Goal: Information Seeking & Learning: Find specific fact

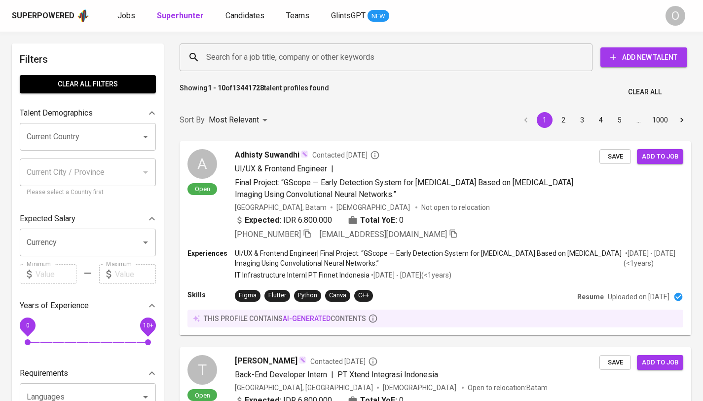
click at [374, 58] on input "Search for a job title, company or other keywords" at bounding box center [388, 57] width 369 height 19
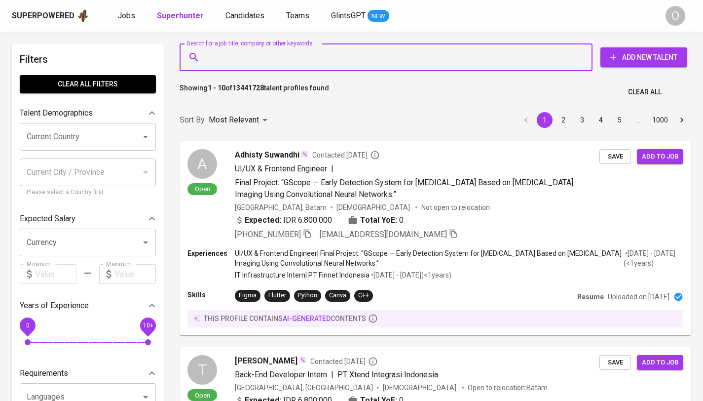
paste input "[EMAIL_ADDRESS][DOMAIN_NAME]"
type input "[EMAIL_ADDRESS][DOMAIN_NAME]"
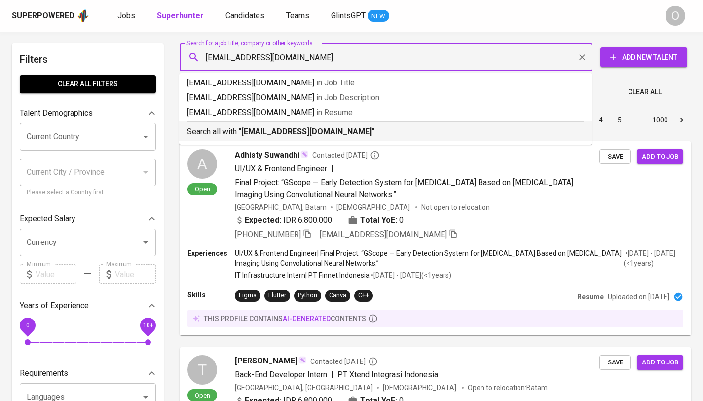
click at [226, 128] on p "Search all with " [EMAIL_ADDRESS][DOMAIN_NAME] "" at bounding box center [385, 132] width 397 height 12
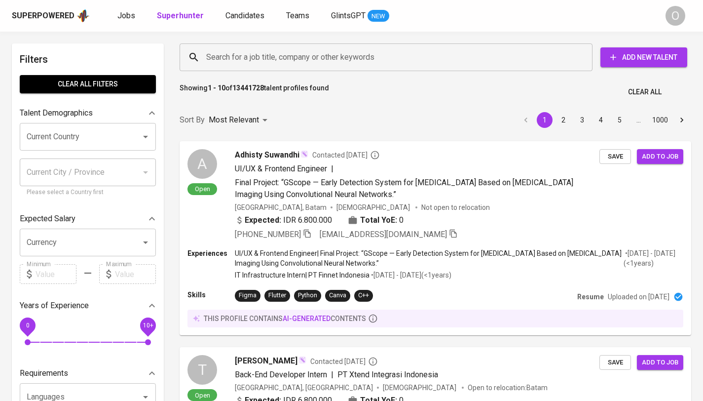
click at [366, 60] on input "Search for a job title, company or other keywords" at bounding box center [388, 57] width 369 height 19
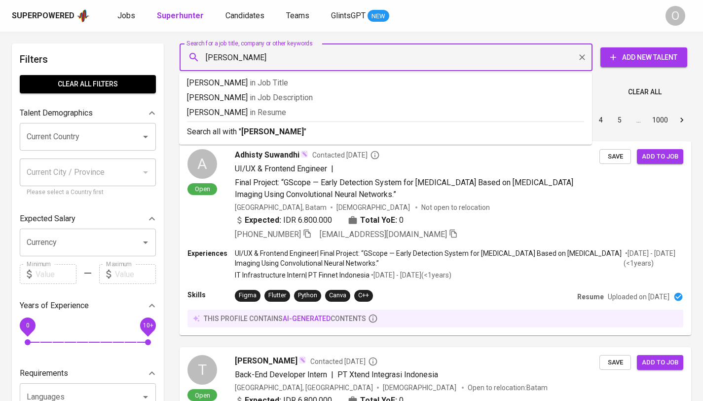
type input "yopi kriswanto"
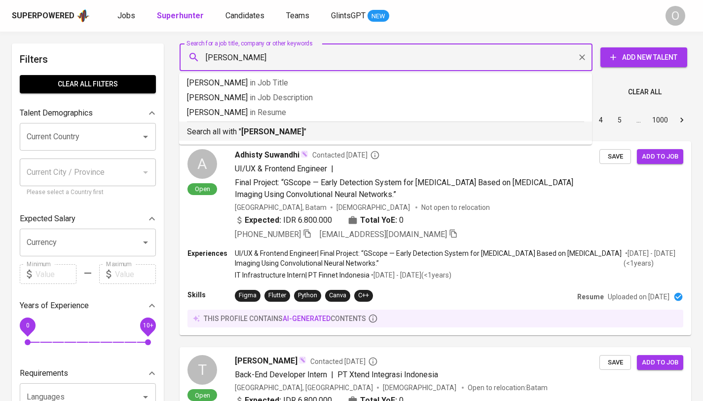
click at [300, 133] on p "Search all with " yopi kriswanto "" at bounding box center [385, 132] width 397 height 12
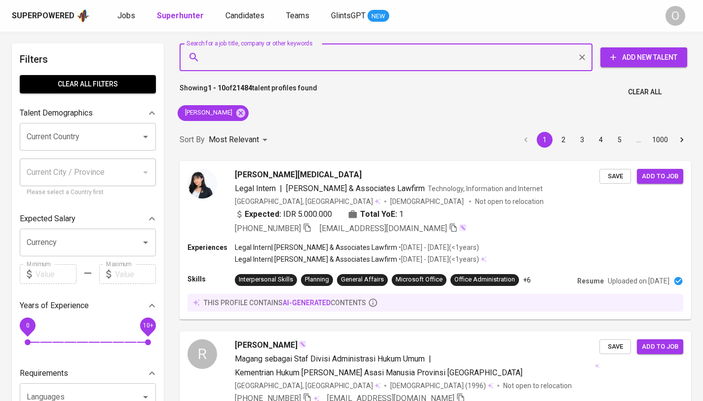
click at [422, 60] on input "Search for a job title, company or other keywords" at bounding box center [388, 57] width 369 height 19
paste input "Yopy Kriswanto"
type input "Yopy Kriswanto"
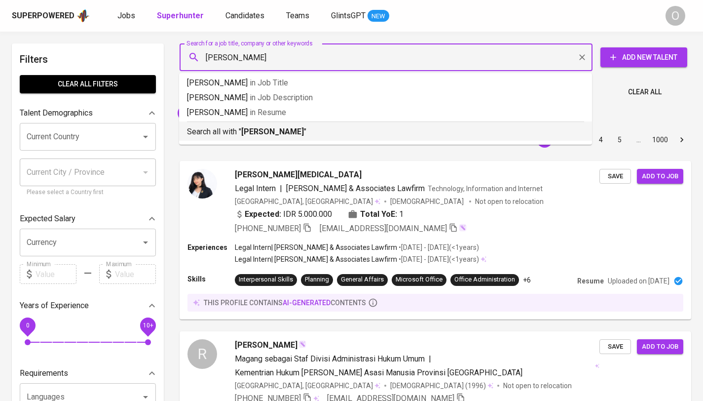
click at [298, 127] on p "Search all with " Yopy Kriswanto "" at bounding box center [385, 132] width 397 height 12
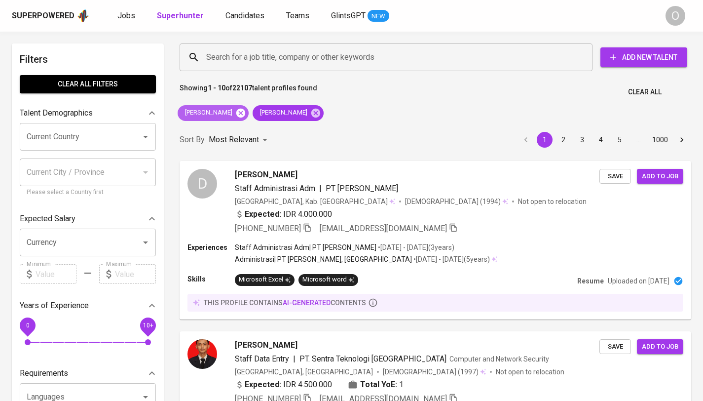
click at [236, 113] on icon at bounding box center [240, 112] width 9 height 9
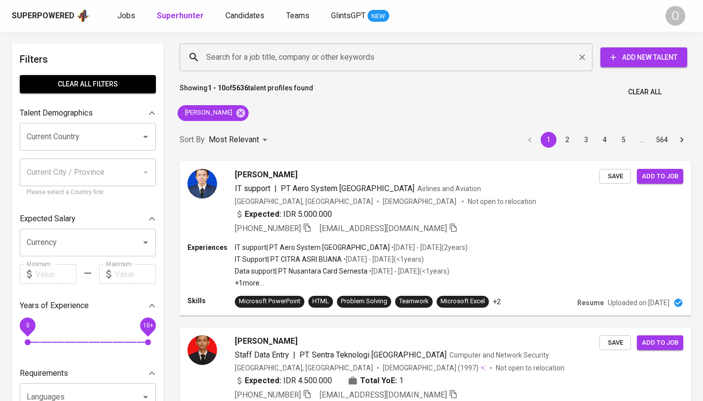
click at [394, 52] on input "Search for a job title, company or other keywords" at bounding box center [388, 57] width 369 height 19
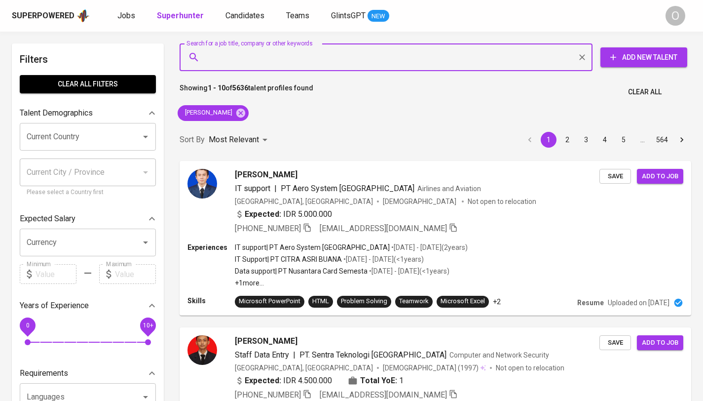
paste input "InterScent Excelindo"
type input "InterScent Excelindo"
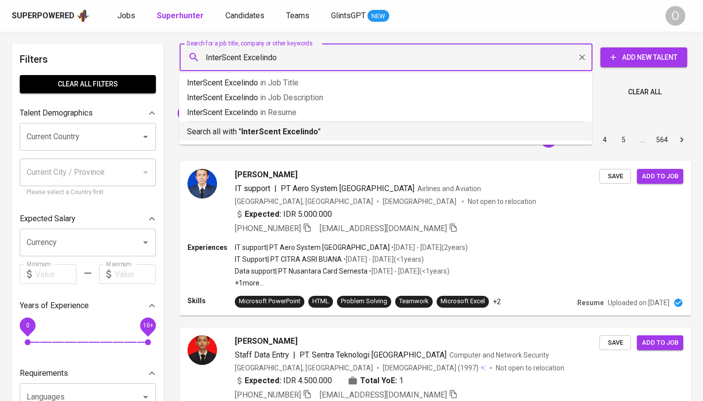
click at [300, 128] on b "InterScent Excelindo" at bounding box center [279, 131] width 77 height 9
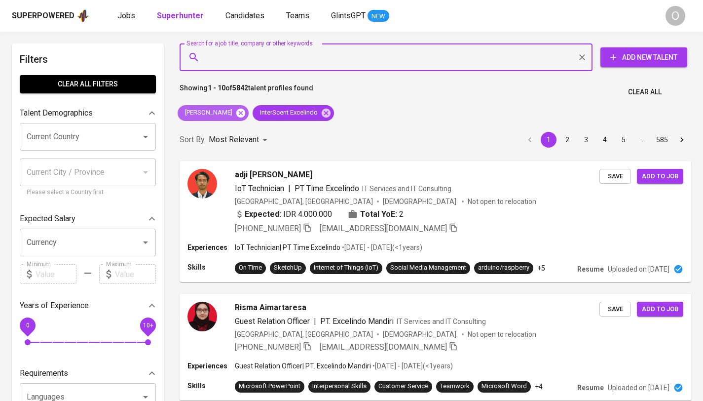
click at [238, 113] on icon at bounding box center [240, 113] width 11 height 11
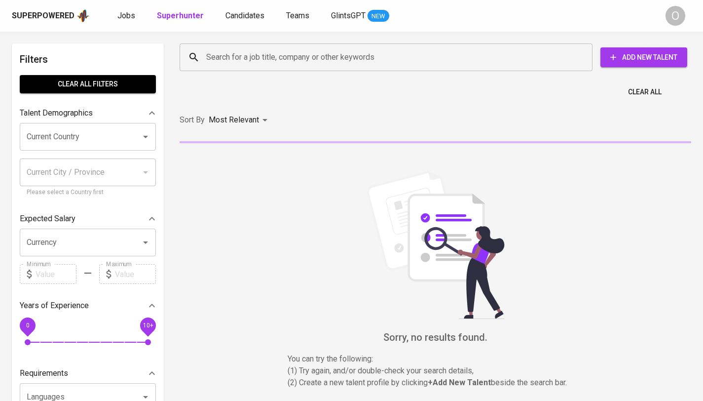
click at [304, 56] on input "Search for a job title, company or other keywords" at bounding box center [388, 57] width 369 height 19
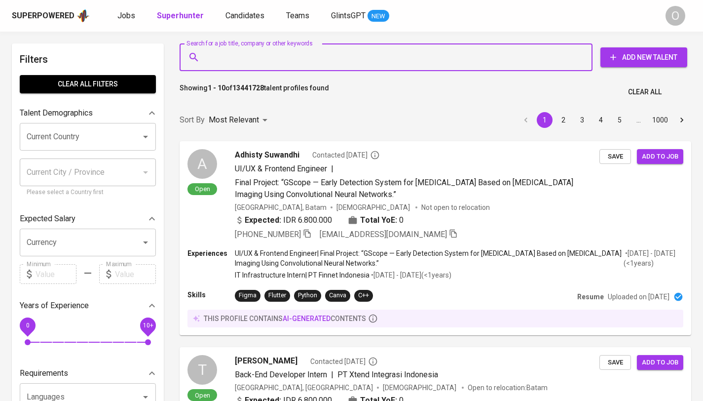
paste input "shabrina.deri@gmail.com"
type input "shabrina.deri@gmail.com"
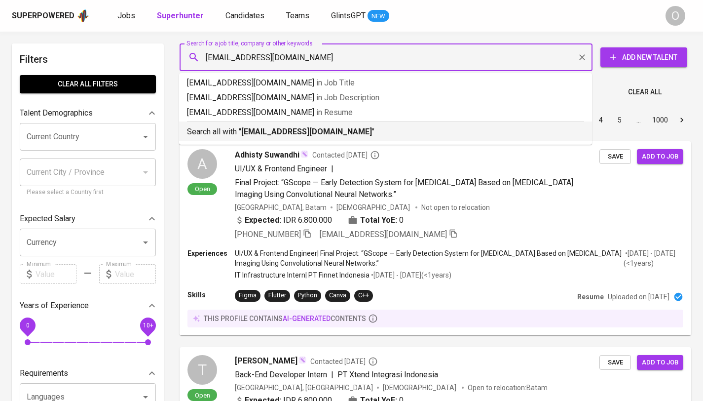
click at [270, 130] on b "shabrina.deri@gmail.com" at bounding box center [306, 131] width 131 height 9
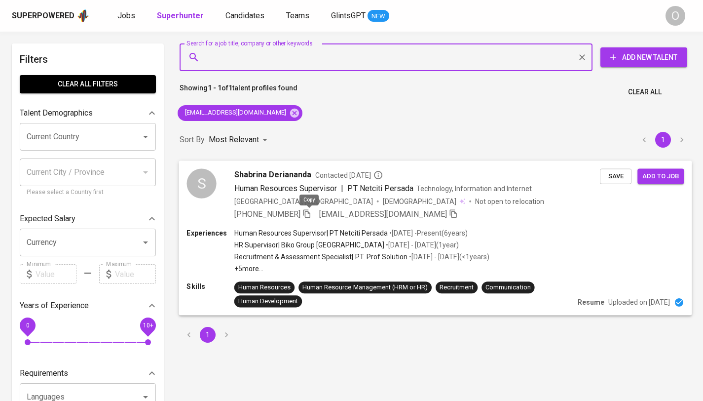
click at [306, 212] on icon "button" at bounding box center [306, 213] width 9 height 9
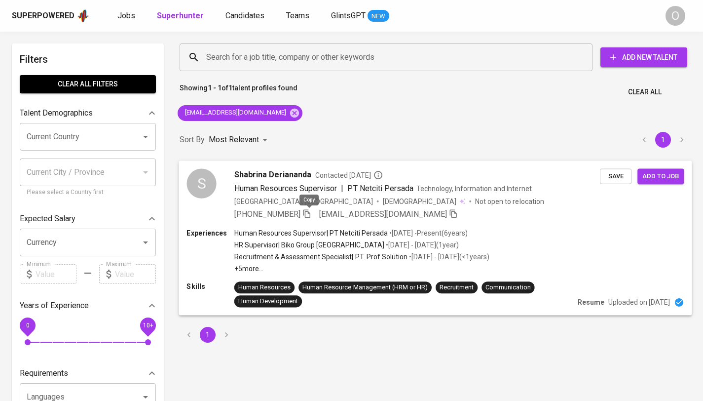
click at [306, 212] on icon "button" at bounding box center [306, 213] width 9 height 9
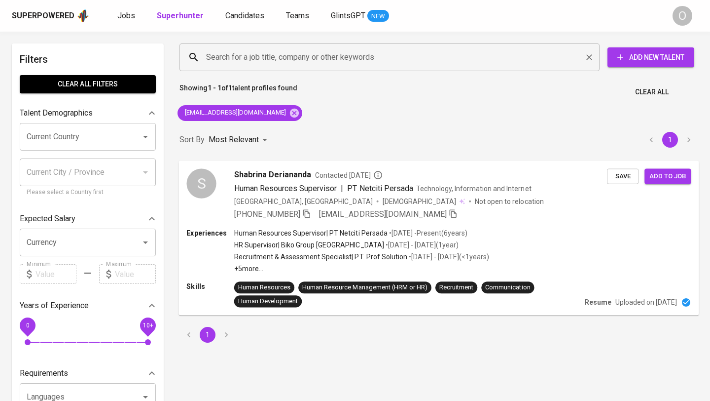
click at [375, 47] on div "Search for a job title, company or other keywords" at bounding box center [390, 57] width 420 height 28
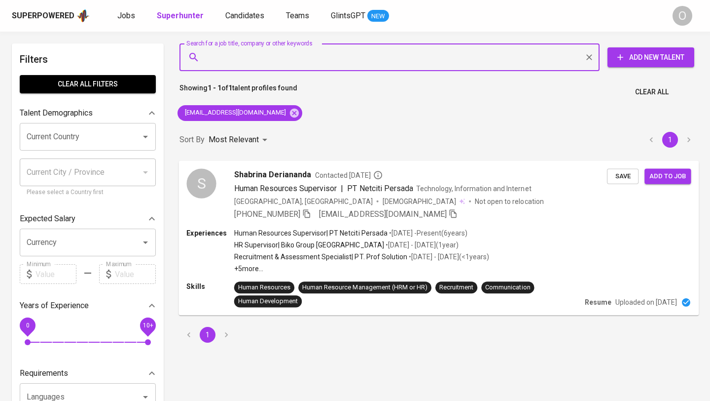
paste input "alivia.syafa00@gmail.com"
type input "alivia.syafa00@gmail.com"
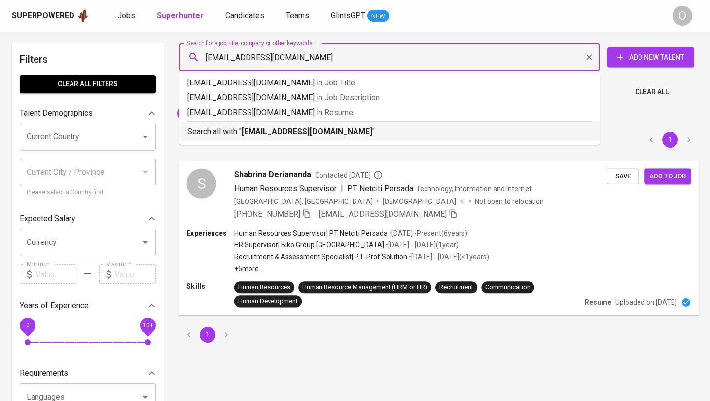
click at [232, 136] on p "Search all with " alivia.syafa00@gmail.com "" at bounding box center [389, 132] width 405 height 12
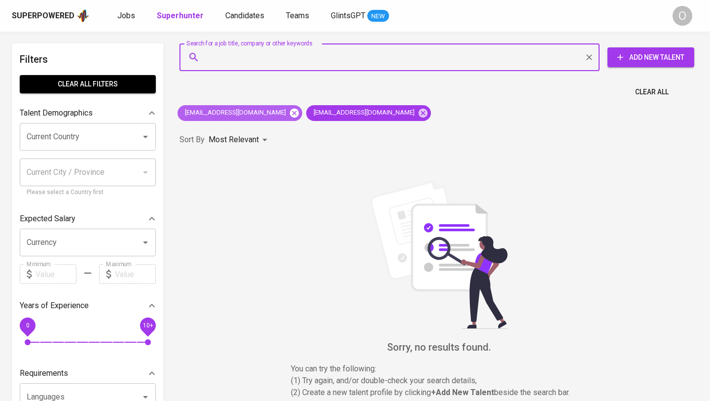
click at [289, 113] on icon at bounding box center [294, 113] width 11 height 11
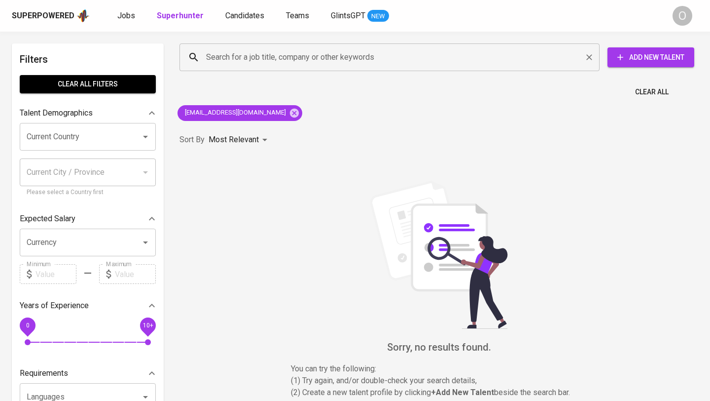
click at [371, 52] on input "Search for a job title, company or other keywords" at bounding box center [392, 57] width 377 height 19
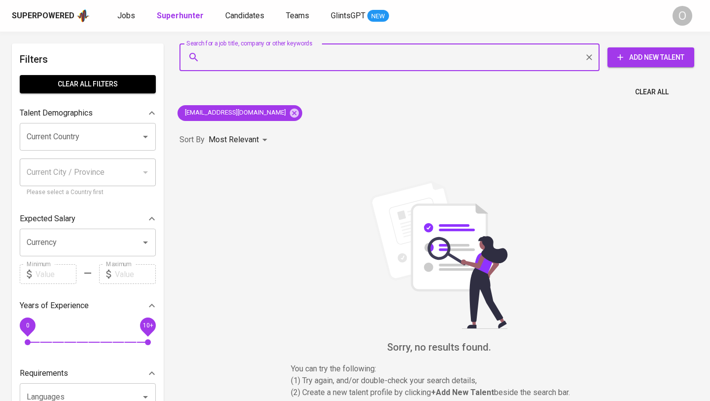
paste input "Alivia Syafa"
type input "Alivia Syafa"
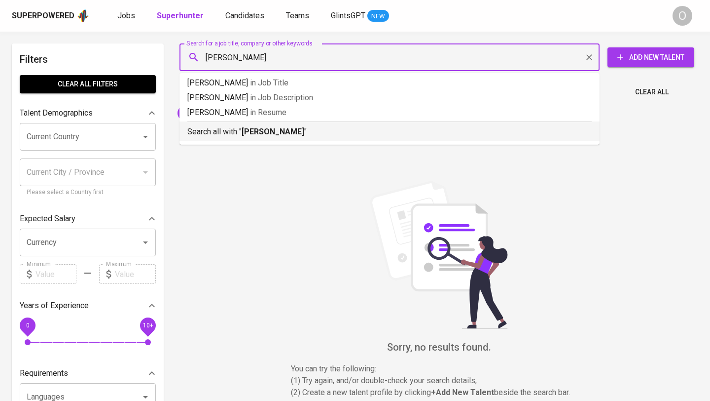
click at [261, 143] on ul "Alivia Syafa in Job Title Alivia Syafa in Job Description Alivia Syafa in Resum…" at bounding box center [390, 109] width 420 height 72
click at [257, 131] on b "Alivia Syafa" at bounding box center [273, 131] width 63 height 9
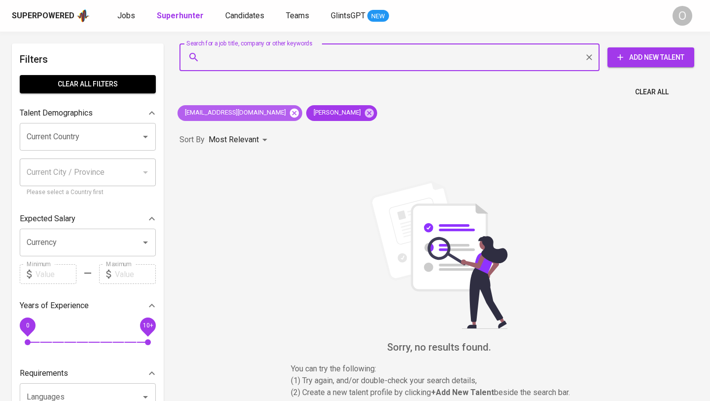
click at [290, 114] on icon at bounding box center [294, 112] width 9 height 9
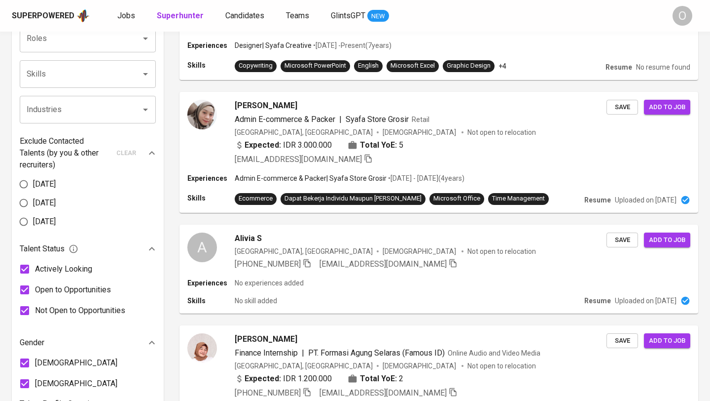
scroll to position [395, 0]
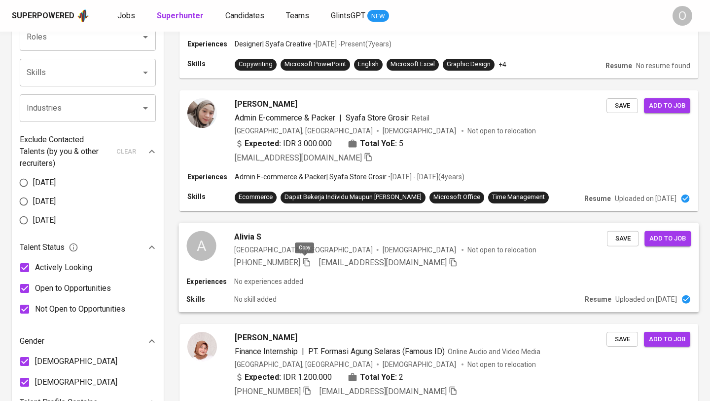
click at [303, 261] on icon "button" at bounding box center [306, 262] width 7 height 8
